Goal: Information Seeking & Learning: Check status

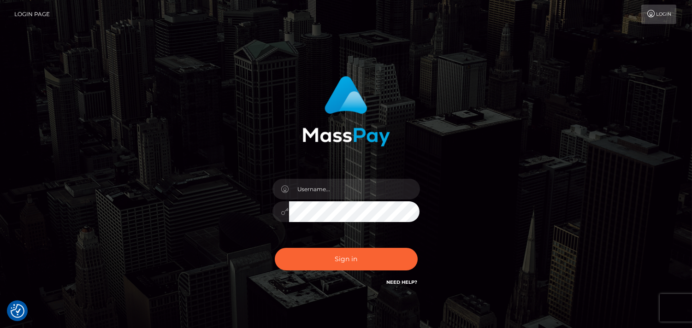
checkbox input "true"
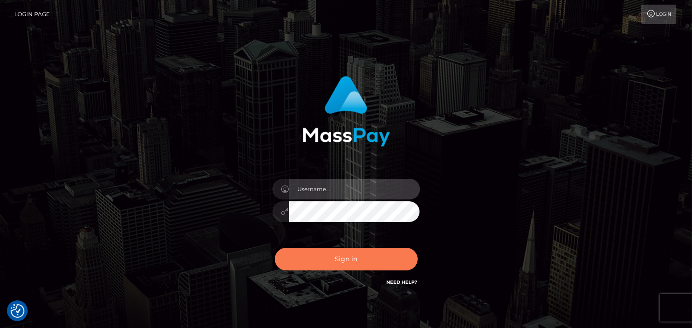
type input "Pk.es"
click at [361, 257] on button "Sign in" at bounding box center [346, 259] width 143 height 23
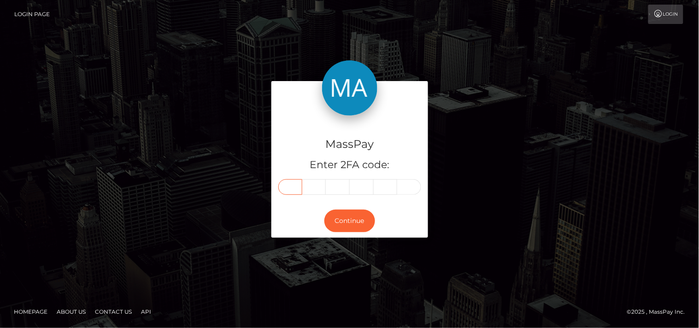
click at [293, 184] on input "text" at bounding box center [290, 187] width 24 height 16
type input "0"
type input "6"
type input "4"
type input "9"
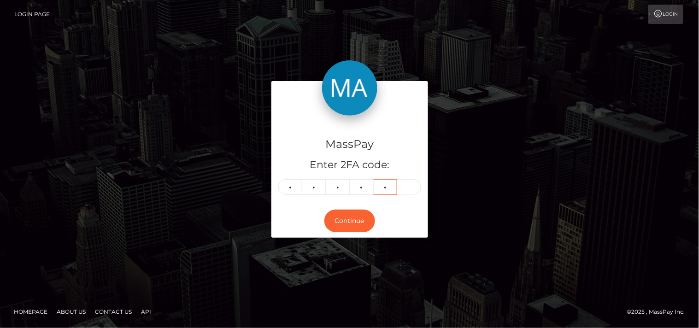
type input "3"
type input "1"
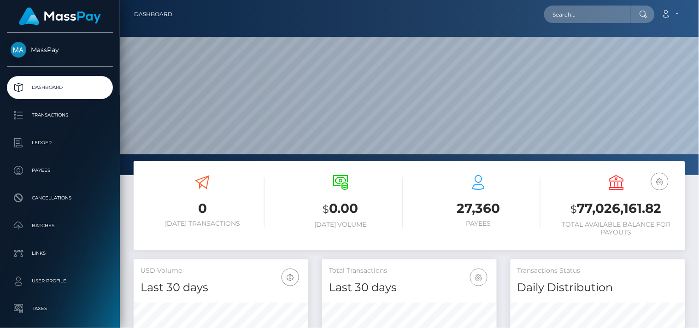
scroll to position [163, 175]
click at [582, 12] on input "text" at bounding box center [587, 15] width 87 height 18
paste input "jessdemise39@gmail.com"
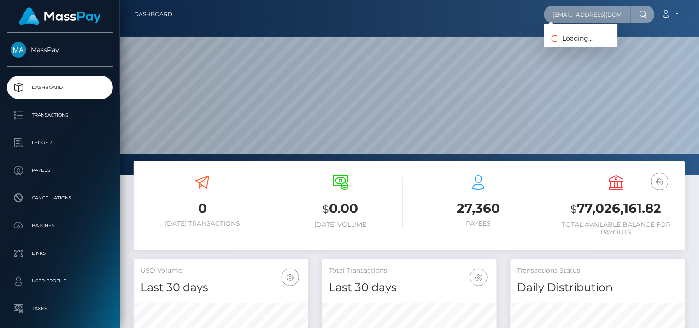
scroll to position [0, 2]
type input "[EMAIL_ADDRESS][DOMAIN_NAME]"
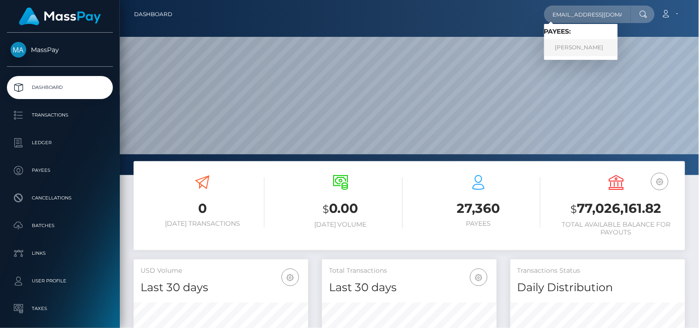
scroll to position [0, 0]
click at [586, 44] on link "Jessica Olaughlin" at bounding box center [581, 47] width 74 height 17
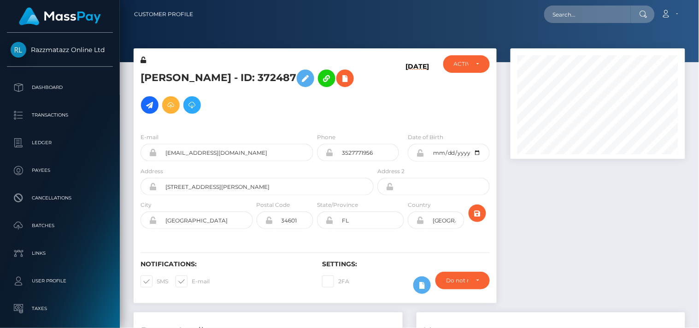
scroll to position [111, 175]
click at [563, 17] on input "text" at bounding box center [587, 15] width 87 height 18
paste input "[EMAIL_ADDRESS][DOMAIN_NAME]"
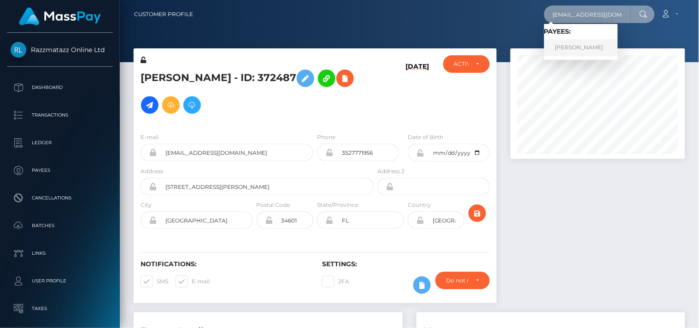
type input "[EMAIL_ADDRESS][DOMAIN_NAME]"
click at [591, 44] on link "Lisa Quattrone" at bounding box center [581, 47] width 74 height 17
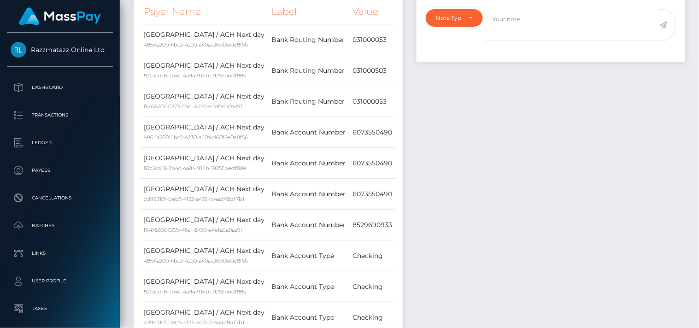
drag, startPoint x: 697, startPoint y: 57, endPoint x: 625, endPoint y: 53, distance: 72.5
click at [625, 53] on div "Customer Profile Loading... Loading..." at bounding box center [409, 164] width 579 height 328
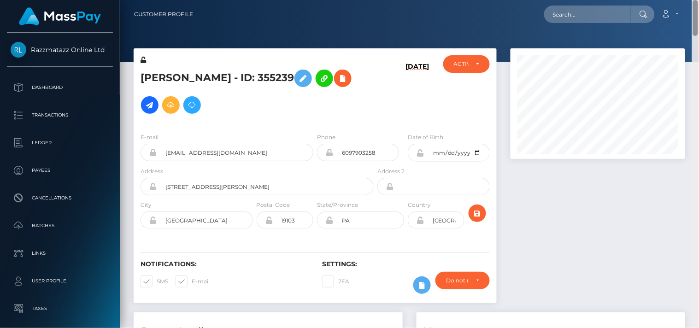
drag, startPoint x: 695, startPoint y: 60, endPoint x: 684, endPoint y: 9, distance: 52.3
click at [684, 9] on div "Customer Profile Loading... Loading..." at bounding box center [409, 164] width 579 height 328
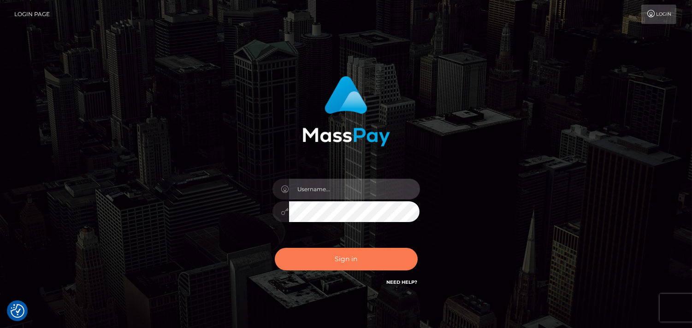
type input "Pk.es"
click at [342, 266] on button "Sign in" at bounding box center [346, 259] width 143 height 23
type input "[DOMAIN_NAME]"
click at [342, 266] on button "Sign in" at bounding box center [346, 259] width 143 height 23
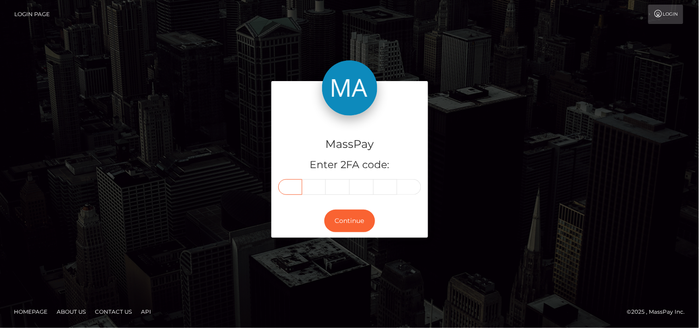
click at [288, 187] on input "text" at bounding box center [290, 187] width 24 height 16
type input "0"
type input "5"
type input "9"
type input "5"
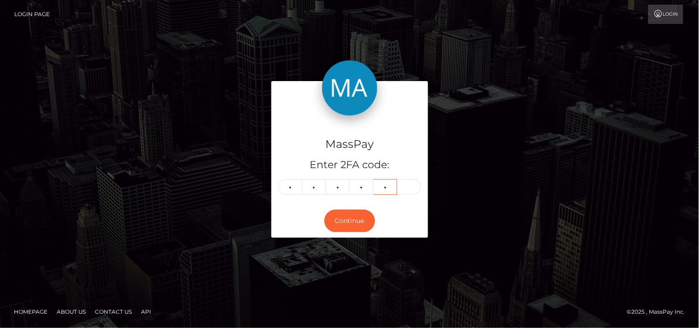
type input "4"
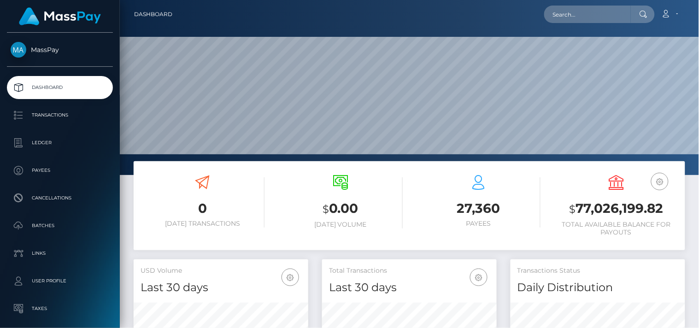
scroll to position [163, 175]
click at [564, 17] on input "text" at bounding box center [587, 15] width 87 height 18
paste input "[EMAIL_ADDRESS][DOMAIN_NAME]"
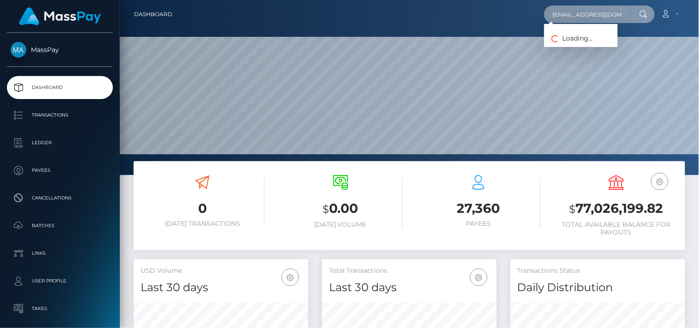
click at [565, 17] on input "[EMAIL_ADDRESS][DOMAIN_NAME]" at bounding box center [587, 15] width 87 height 18
click at [617, 11] on input "[EMAIL_ADDRESS][DOMAIN_NAME]" at bounding box center [587, 15] width 87 height 18
type input "[EMAIL_ADDRESS][DOMAIN_NAME]"
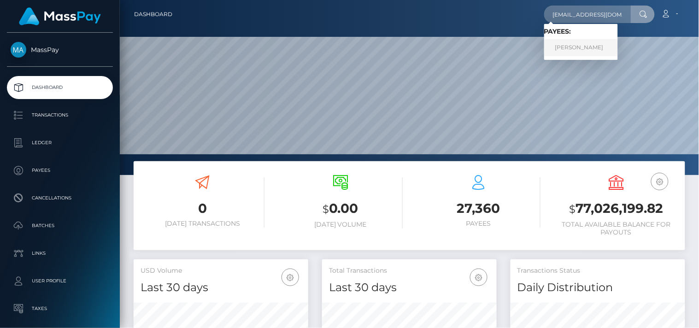
click at [584, 53] on link "[PERSON_NAME]" at bounding box center [581, 47] width 74 height 17
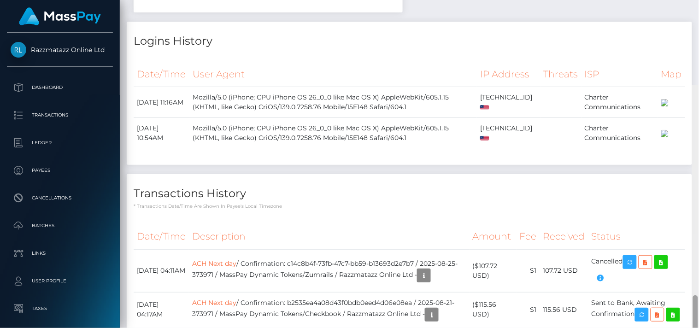
scroll to position [592, 0]
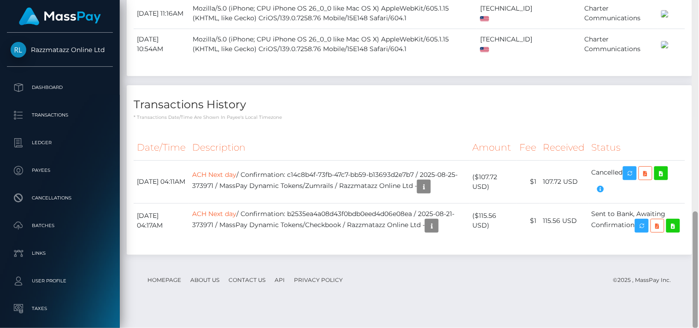
drag, startPoint x: 695, startPoint y: 106, endPoint x: 699, endPoint y: 292, distance: 185.8
click at [699, 292] on div at bounding box center [695, 164] width 7 height 329
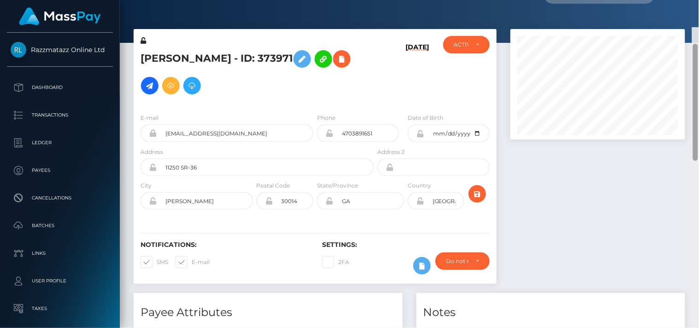
scroll to position [0, 0]
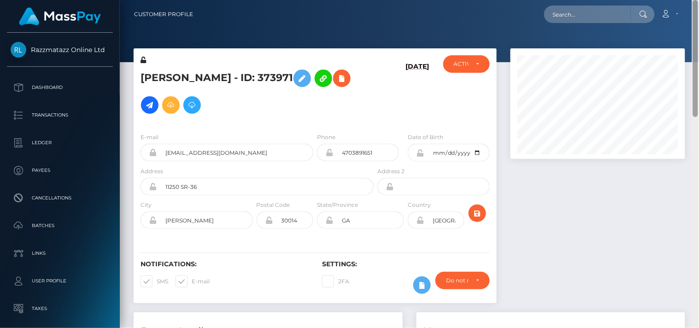
drag, startPoint x: 696, startPoint y: 243, endPoint x: 693, endPoint y: 12, distance: 231.4
click at [693, 12] on div "Customer Profile Loading... Loading..." at bounding box center [409, 164] width 579 height 328
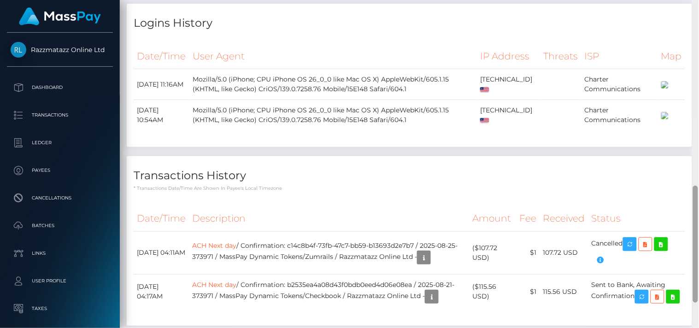
scroll to position [592, 0]
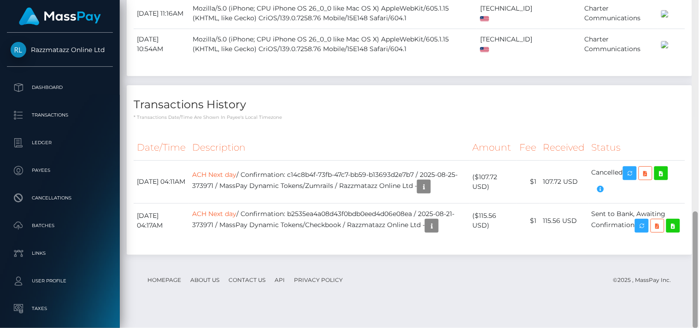
drag, startPoint x: 697, startPoint y: 104, endPoint x: 699, endPoint y: 346, distance: 241.5
click at [699, 328] on html "Razzmatazz Online Ltd Dashboard Transactions Ledger Payees Links" at bounding box center [349, 164] width 699 height 328
drag, startPoint x: 355, startPoint y: 237, endPoint x: 431, endPoint y: 242, distance: 75.8
click at [431, 238] on td "ACH Next day / Confirmation: b2535ea4a08d43f0bdb0eed4d06e08ea / 2025-08-21-3739…" at bounding box center [329, 220] width 280 height 35
copy td "Razzmatazz Online Ltd"
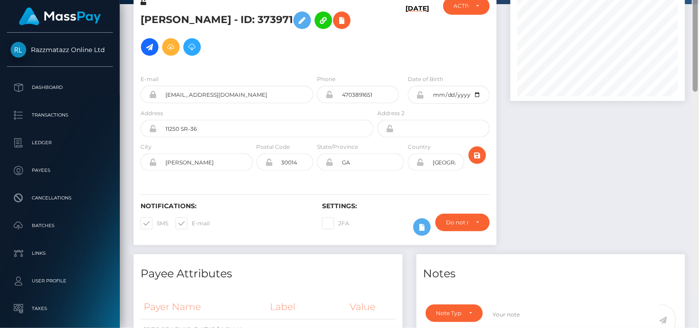
scroll to position [18, 0]
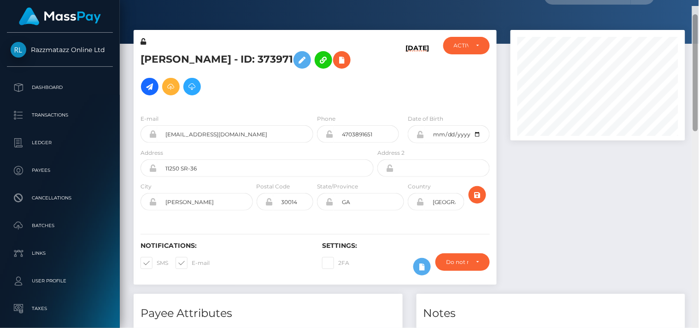
click at [661, 47] on div "Customer Profile Loading... Loading..." at bounding box center [409, 164] width 579 height 328
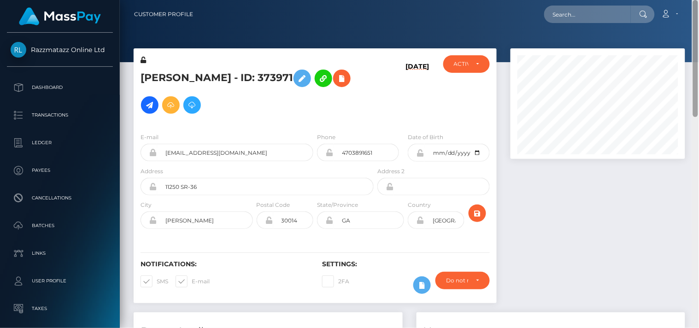
drag, startPoint x: 698, startPoint y: 83, endPoint x: 684, endPoint y: 7, distance: 77.3
click at [684, 7] on div "Customer Profile Loading... Loading..." at bounding box center [409, 164] width 579 height 328
click at [606, 18] on input "text" at bounding box center [587, 15] width 87 height 18
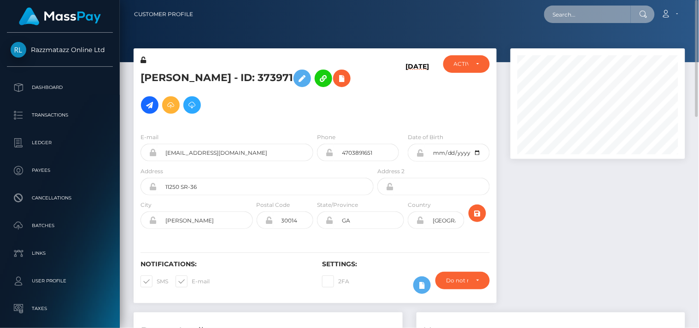
paste input "miamibelen@gmail.com"
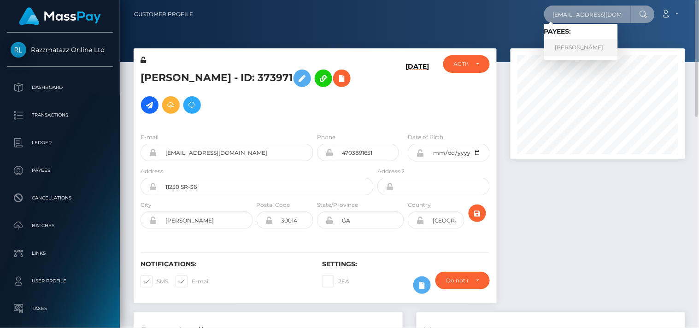
type input "miamibelen@gmail.com"
click at [555, 42] on link "JAVIERA BELEN MONSALVE" at bounding box center [581, 47] width 74 height 17
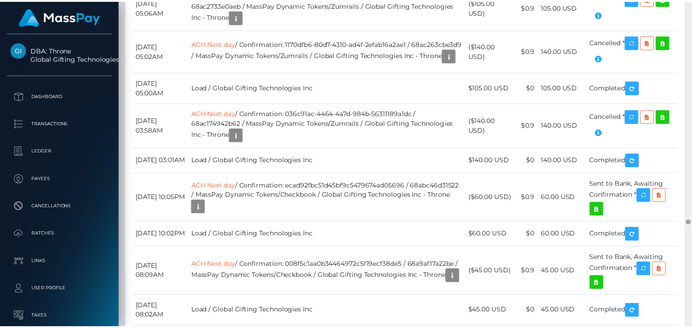
scroll to position [15683, 0]
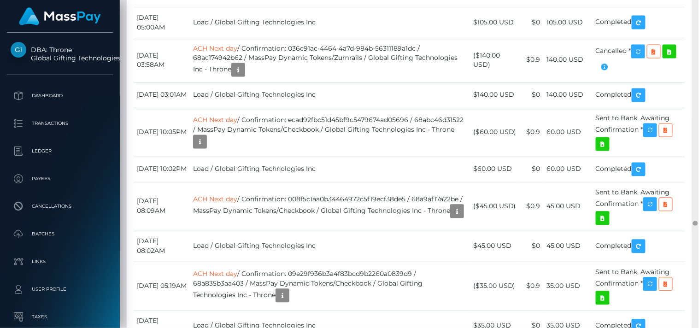
drag, startPoint x: 696, startPoint y: 14, endPoint x: 699, endPoint y: 223, distance: 208.4
click at [699, 223] on div at bounding box center [695, 164] width 7 height 329
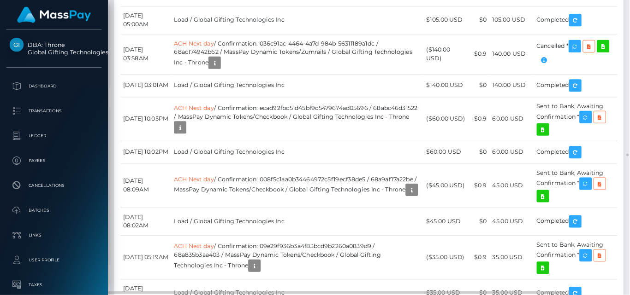
scroll to position [111, 151]
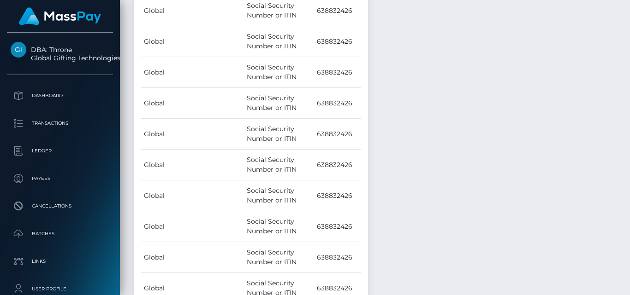
scroll to position [15387, 0]
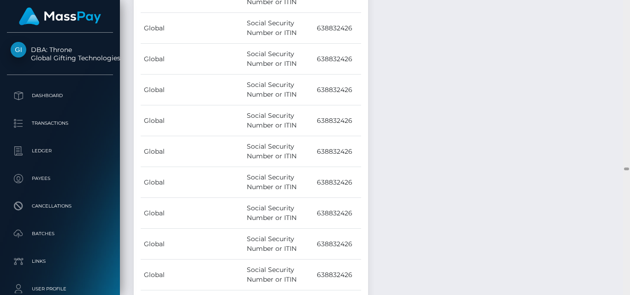
drag, startPoint x: 627, startPoint y: 170, endPoint x: 629, endPoint y: 196, distance: 25.9
click at [629, 196] on div at bounding box center [626, 147] width 7 height 295
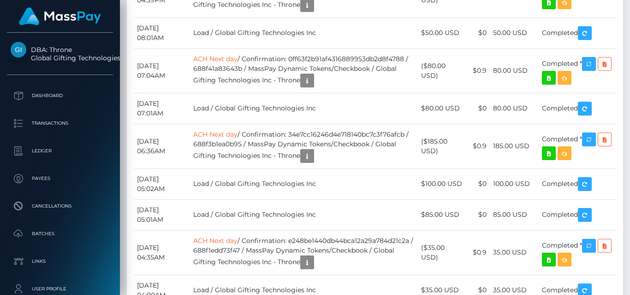
scroll to position [19772, 0]
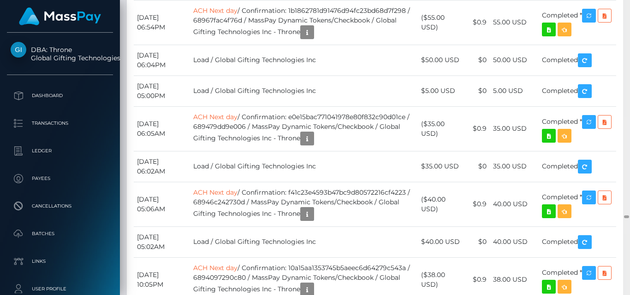
drag, startPoint x: 625, startPoint y: 169, endPoint x: 628, endPoint y: 217, distance: 48.0
click at [628, 217] on div at bounding box center [626, 217] width 5 height 3
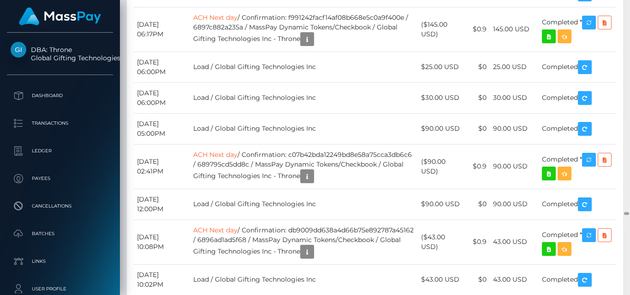
click at [624, 112] on div at bounding box center [626, 147] width 7 height 295
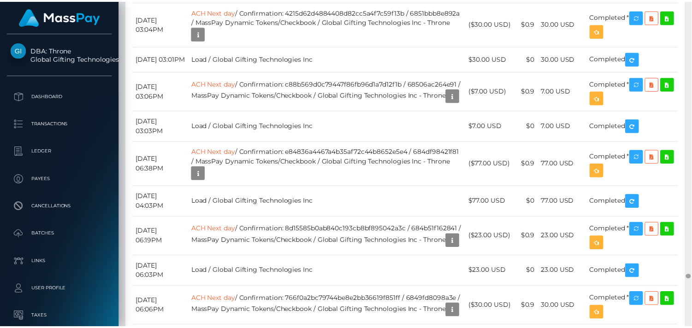
scroll to position [111, 175]
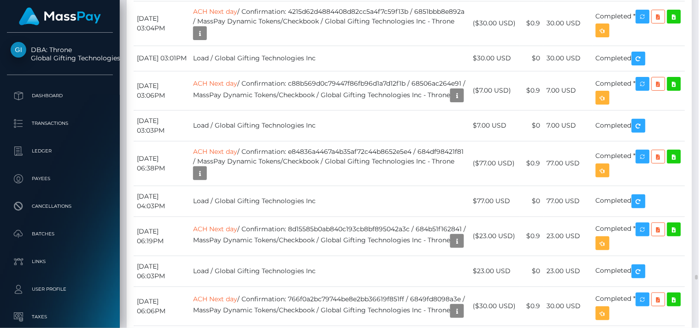
drag, startPoint x: 628, startPoint y: 0, endPoint x: 420, endPoint y: 33, distance: 210.4
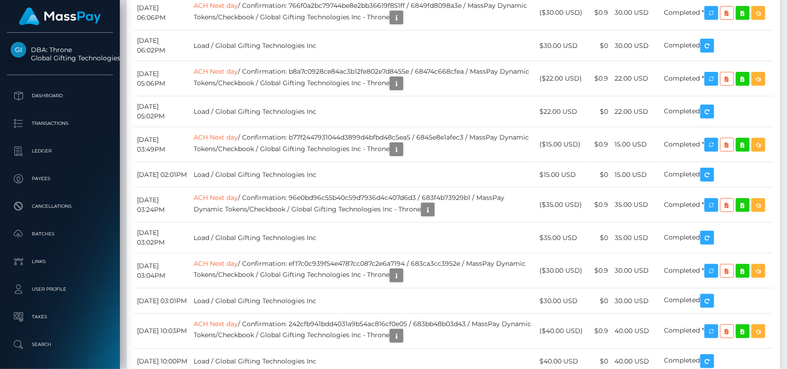
scroll to position [15401, 0]
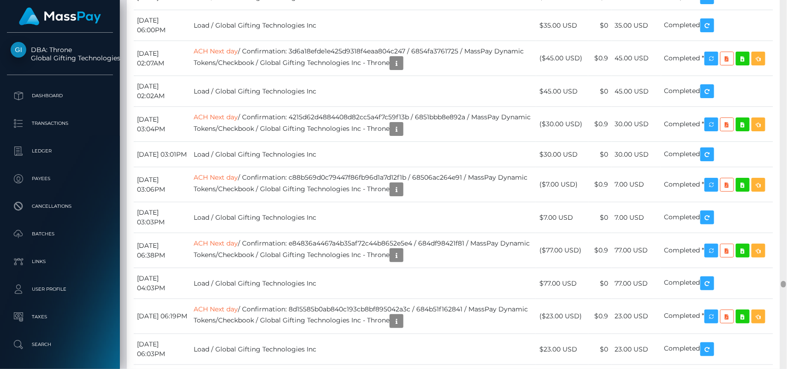
click at [699, 81] on div at bounding box center [783, 185] width 7 height 370
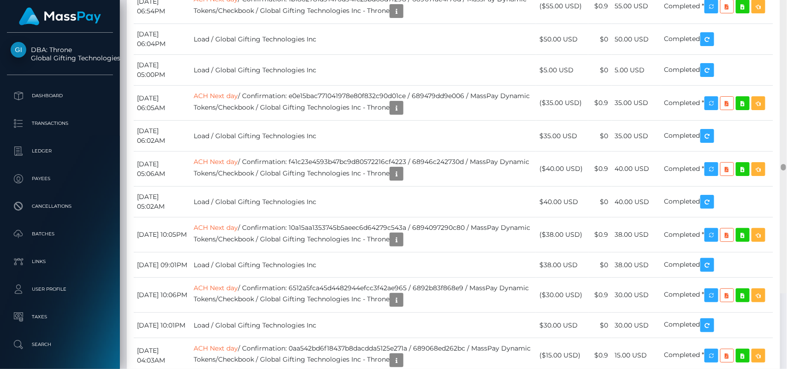
scroll to position [13255, 0]
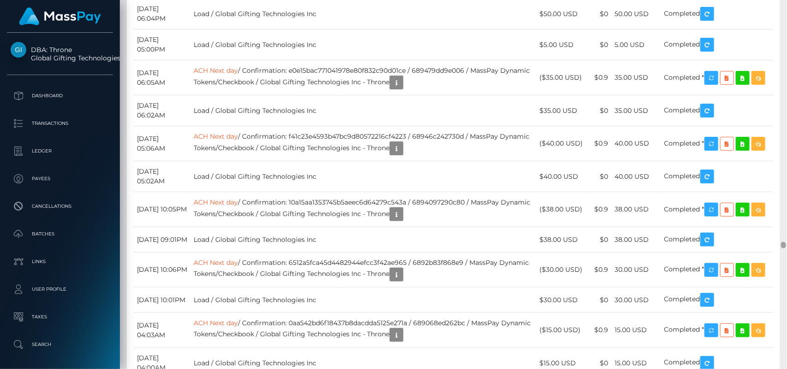
drag, startPoint x: 783, startPoint y: 282, endPoint x: 786, endPoint y: 243, distance: 39.4
click at [699, 243] on div at bounding box center [783, 185] width 7 height 370
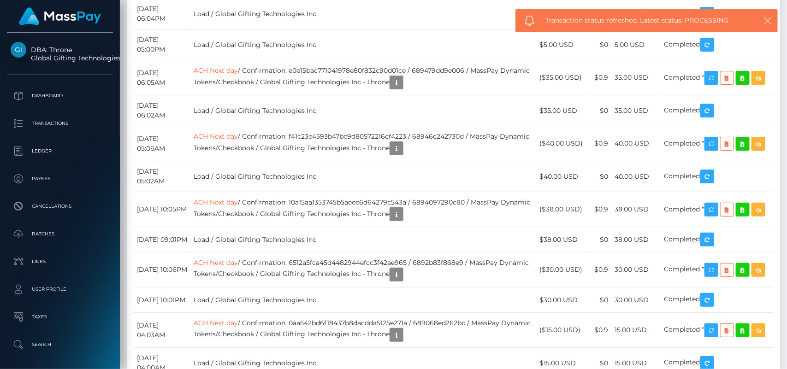
click at [699, 22] on icon "button" at bounding box center [767, 20] width 9 height 9
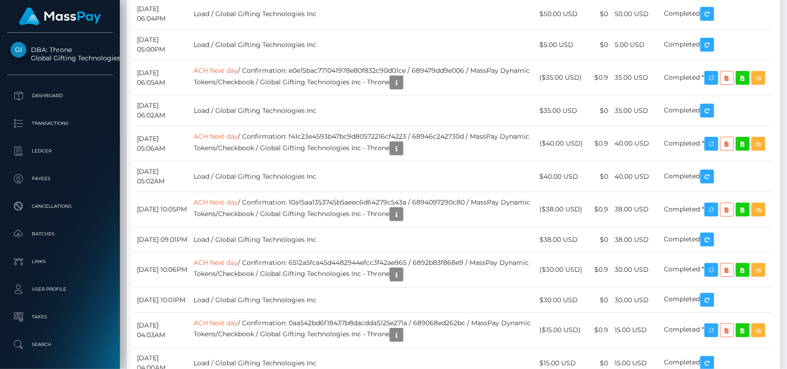
scroll to position [13625, 0]
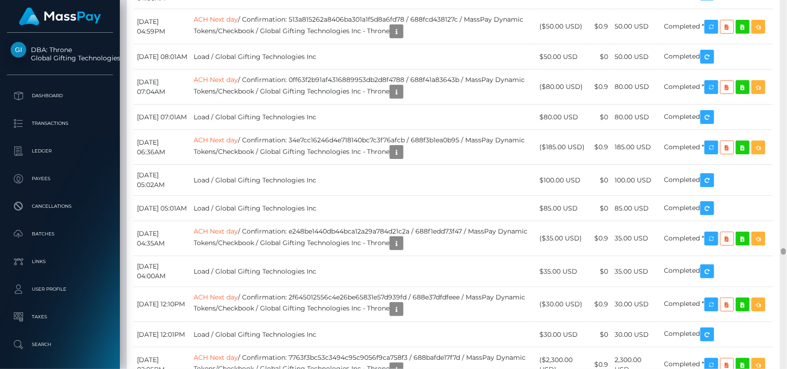
drag, startPoint x: 783, startPoint y: 242, endPoint x: 784, endPoint y: 257, distance: 15.2
click at [699, 257] on div at bounding box center [783, 185] width 7 height 370
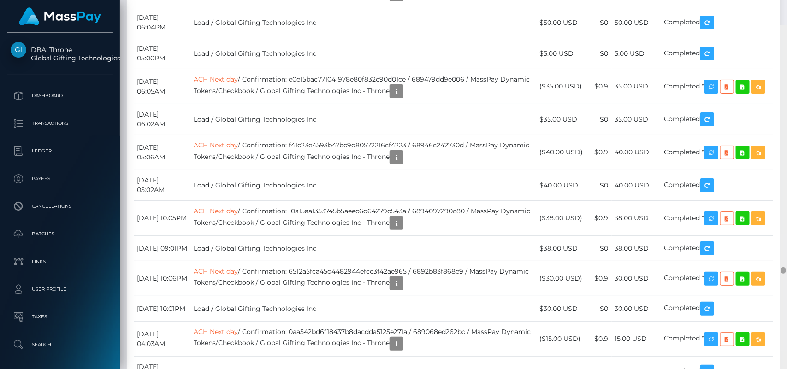
scroll to position [13271, 0]
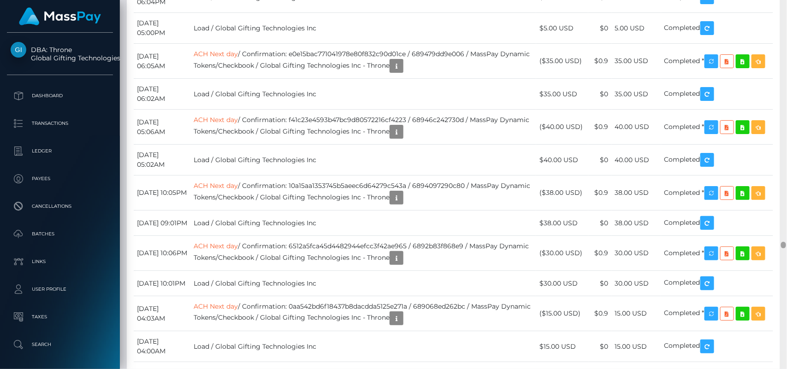
drag, startPoint x: 785, startPoint y: 251, endPoint x: 785, endPoint y: 245, distance: 6.5
click at [699, 245] on div at bounding box center [783, 245] width 5 height 6
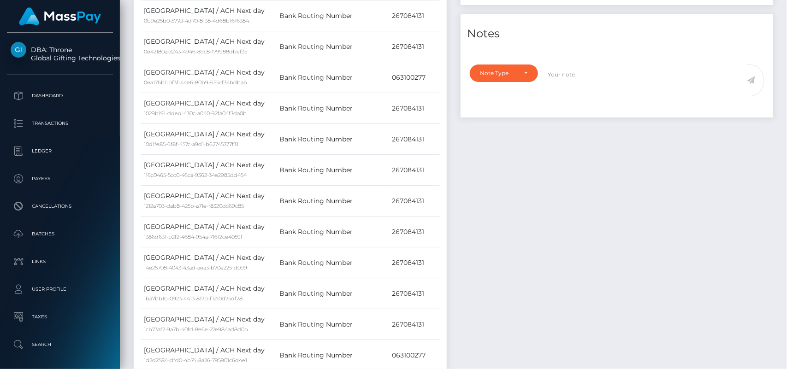
scroll to position [0, 0]
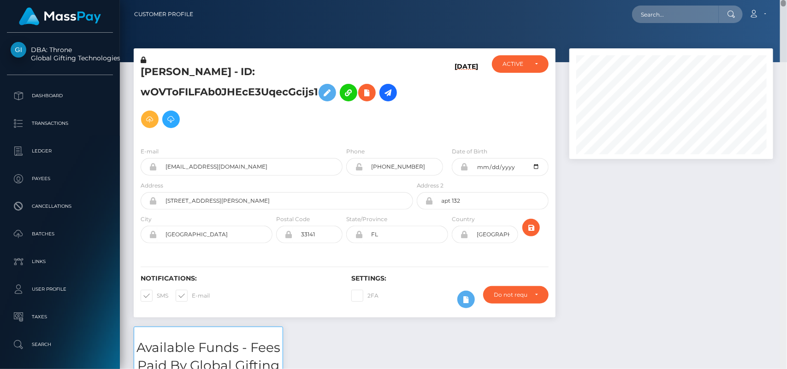
drag, startPoint x: 784, startPoint y: 245, endPoint x: 748, endPoint y: -32, distance: 279.0
click at [699, 0] on html "DBA: Throne Global Gifting Technologies Inc Dashboard Transactions Ledger Payee…" at bounding box center [393, 184] width 787 height 369
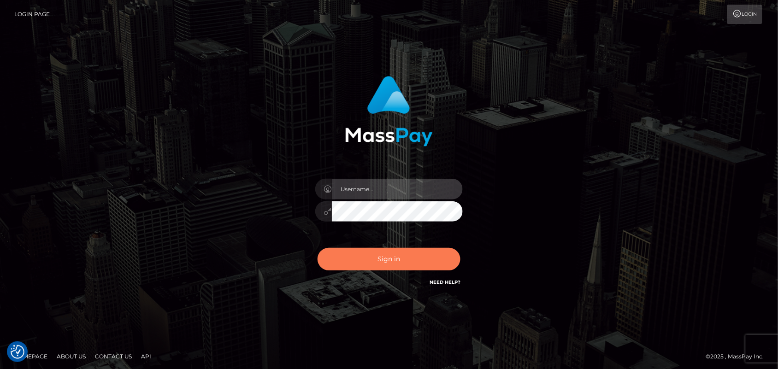
type input "[DOMAIN_NAME]"
click at [415, 257] on button "Sign in" at bounding box center [389, 259] width 143 height 23
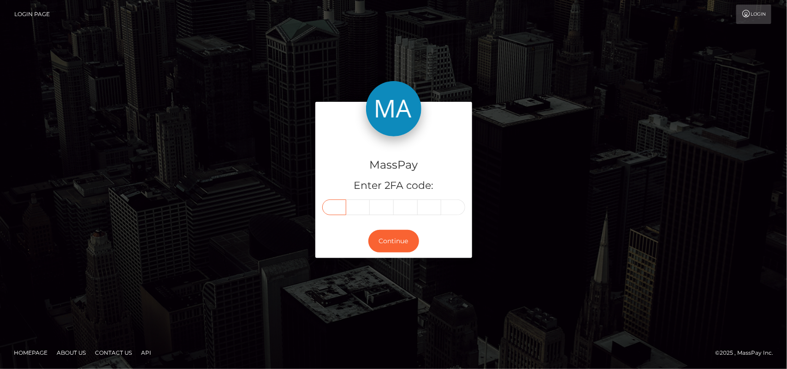
click at [336, 204] on input "text" at bounding box center [334, 208] width 24 height 16
type input "6"
type input "9"
type input "5"
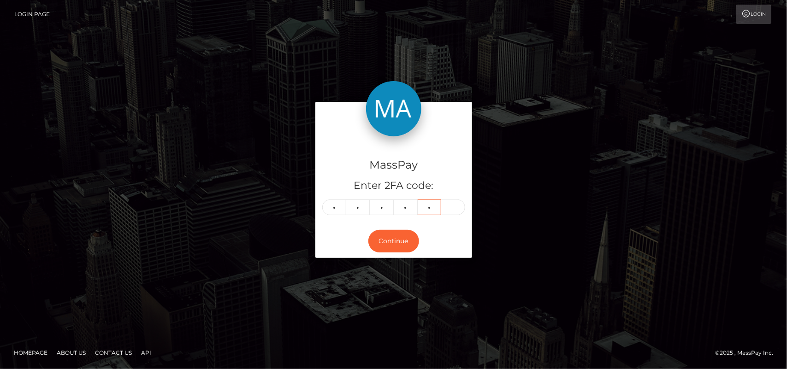
type input "4"
type input "2"
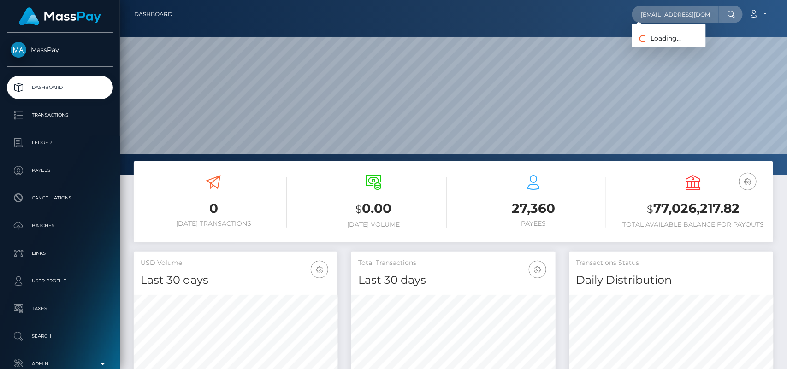
scroll to position [0, 0]
type input "[EMAIL_ADDRESS][DOMAIN_NAME]"
click at [654, 50] on link "JAVIERA BELEN MONSALVE" at bounding box center [669, 47] width 74 height 17
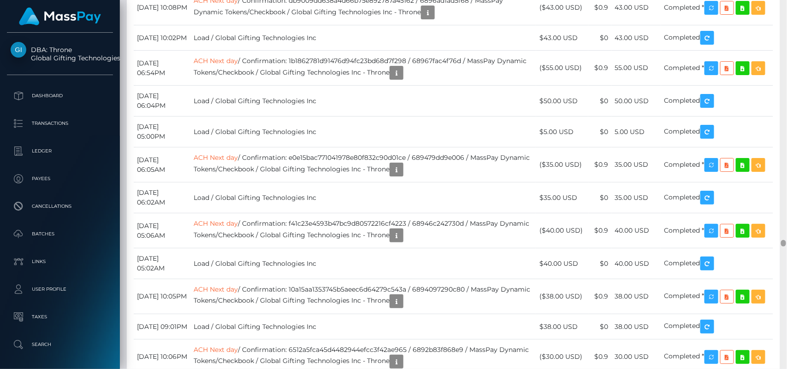
scroll to position [13142, 0]
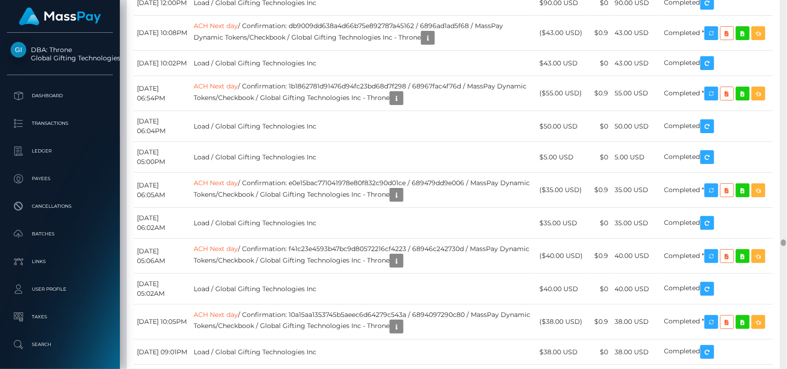
drag, startPoint x: 784, startPoint y: 17, endPoint x: 786, endPoint y: 240, distance: 223.6
click at [786, 240] on div at bounding box center [783, 185] width 7 height 370
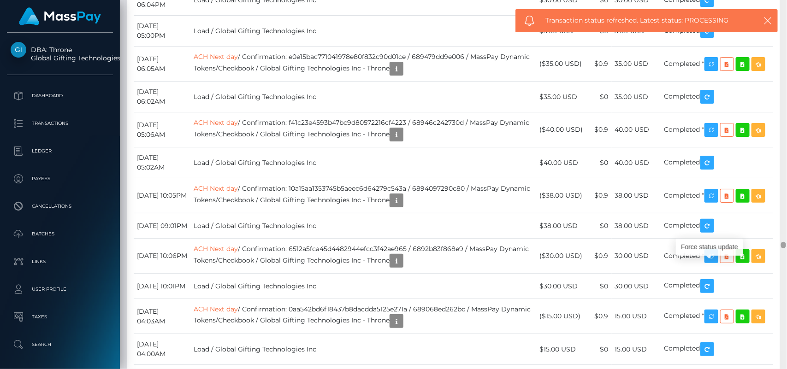
scroll to position [13294, 0]
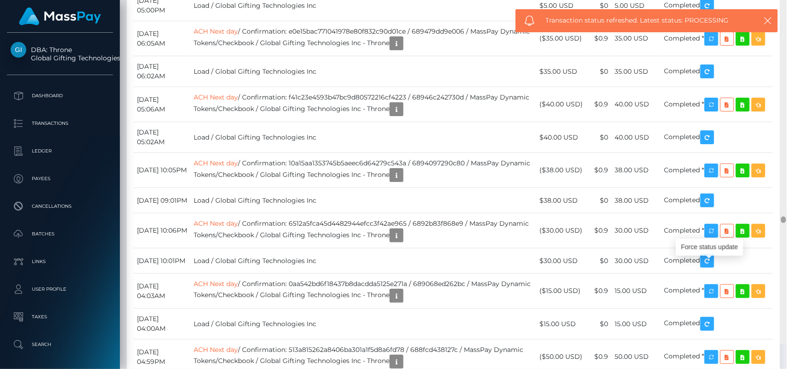
click at [784, 223] on div at bounding box center [783, 220] width 5 height 6
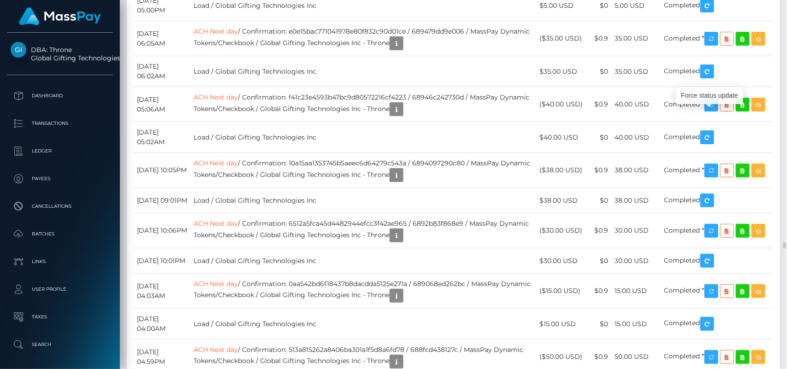
scroll to position [111, 204]
drag, startPoint x: 206, startPoint y: 143, endPoint x: 250, endPoint y: 151, distance: 44.9
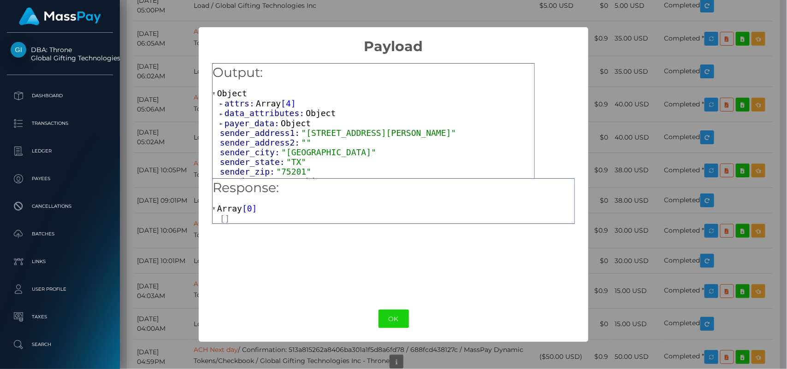
drag, startPoint x: 250, startPoint y: 151, endPoint x: 513, endPoint y: 84, distance: 271.6
click at [402, 316] on button "OK" at bounding box center [393, 319] width 30 height 19
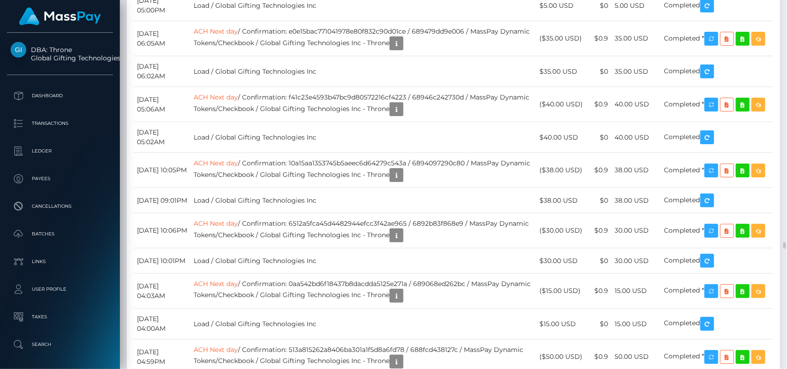
drag, startPoint x: 204, startPoint y: 243, endPoint x: 251, endPoint y: 245, distance: 47.1
copy link "ACH Next day"
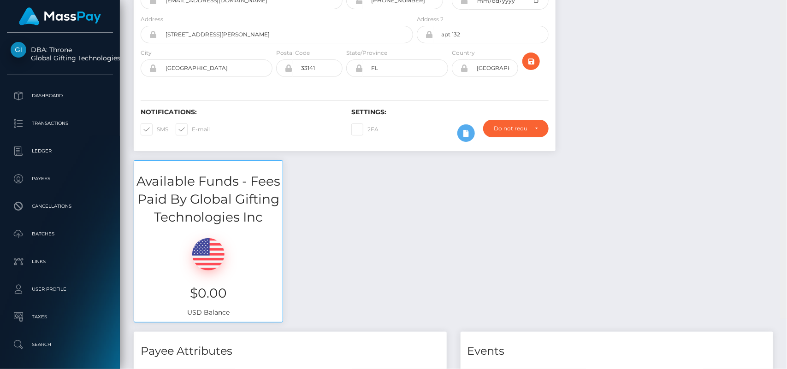
scroll to position [0, 0]
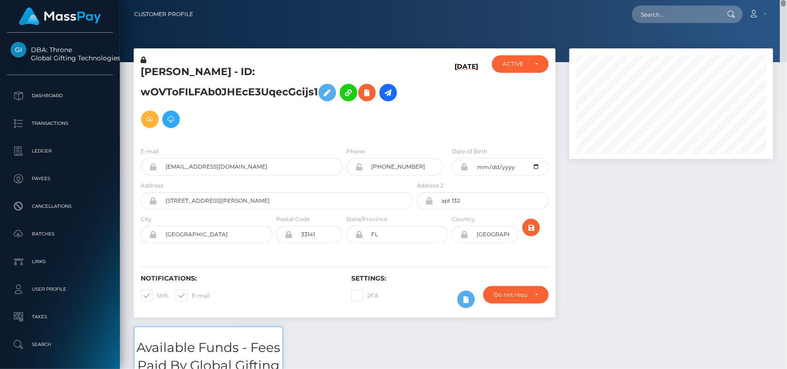
drag, startPoint x: 784, startPoint y: 244, endPoint x: 771, endPoint y: -6, distance: 250.2
click at [771, 0] on html "DBA: Throne Global Gifting Technologies Inc Dashboard Transactions Ledger Payee…" at bounding box center [393, 184] width 787 height 369
click at [701, 11] on input "text" at bounding box center [675, 15] width 87 height 18
paste input "lovely2468@proton.me"
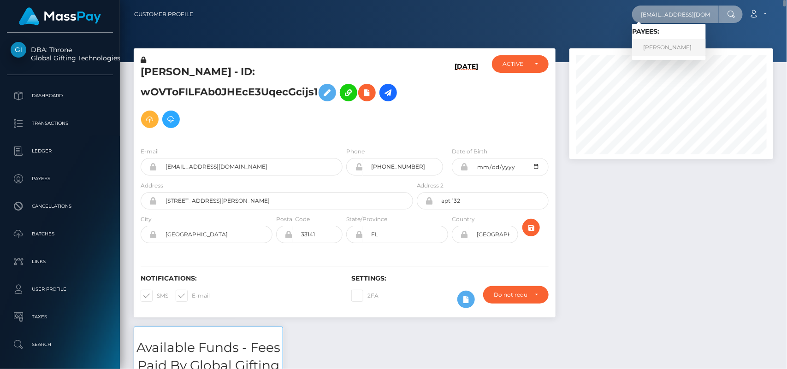
type input "lovely2468@proton.me"
click at [647, 47] on link "Lisa Quattrone" at bounding box center [669, 47] width 74 height 17
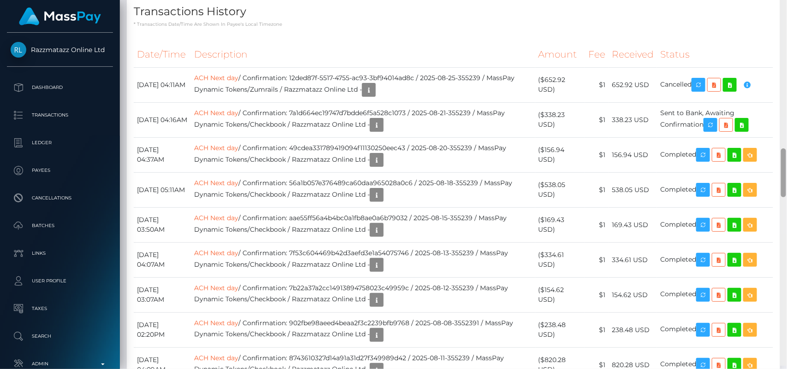
scroll to position [1157, 0]
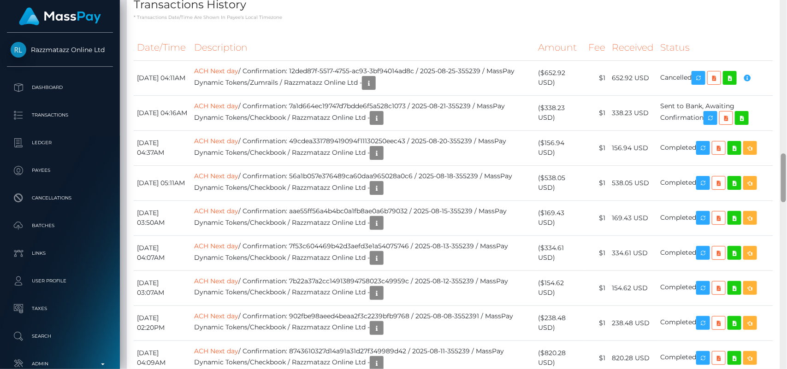
click at [782, 180] on div at bounding box center [783, 177] width 5 height 49
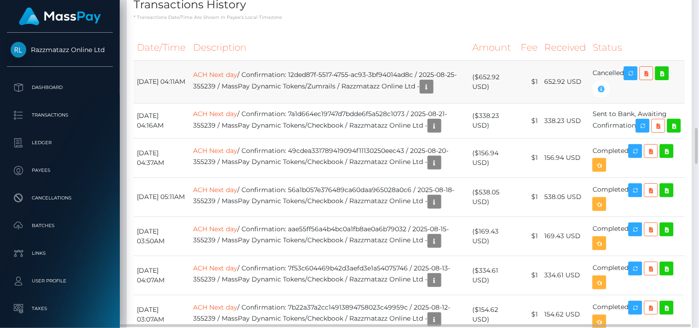
scroll to position [111, 175]
